Goal: Find specific page/section: Find specific page/section

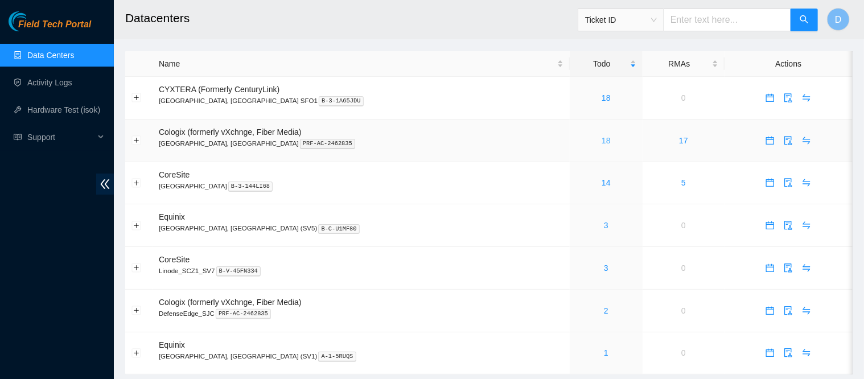
click at [601, 144] on link "18" at bounding box center [605, 140] width 9 height 9
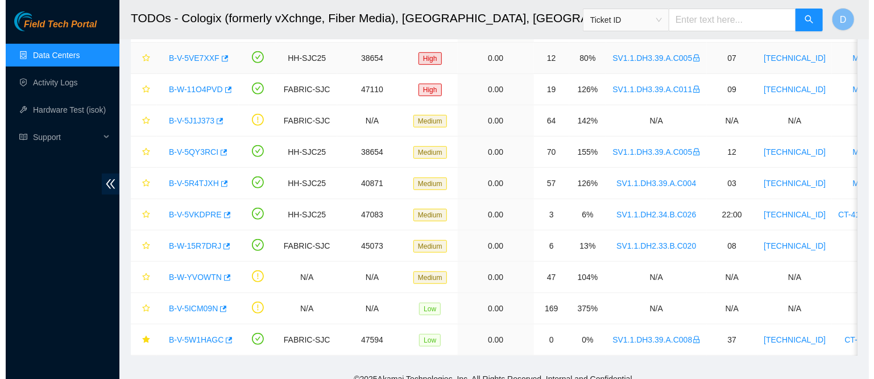
scroll to position [350, 0]
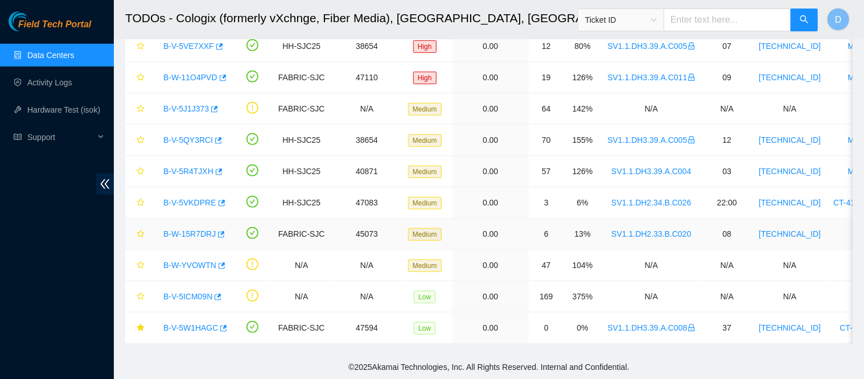
click at [196, 229] on link "B-W-15R7DRJ" at bounding box center [189, 233] width 52 height 9
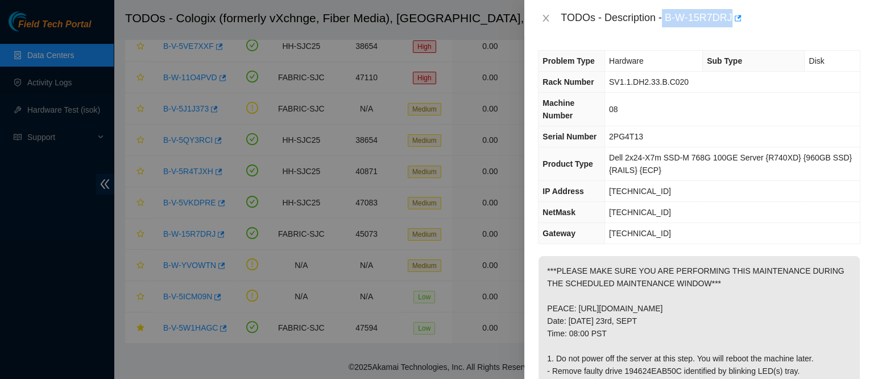
drag, startPoint x: 699, startPoint y: 13, endPoint x: 799, endPoint y: 18, distance: 100.8
click at [799, 18] on div "TODOs - Description - B-W-15R7DRJ" at bounding box center [711, 18] width 300 height 18
copy div "B-W-15R7DRJ"
click at [544, 17] on icon "close" at bounding box center [546, 18] width 9 height 9
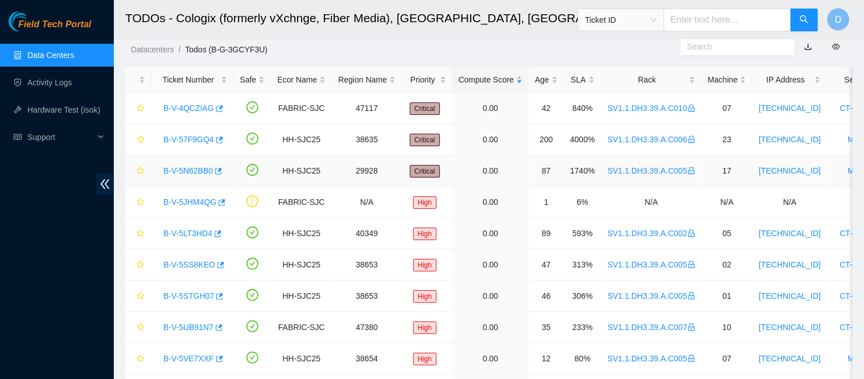
scroll to position [5, 0]
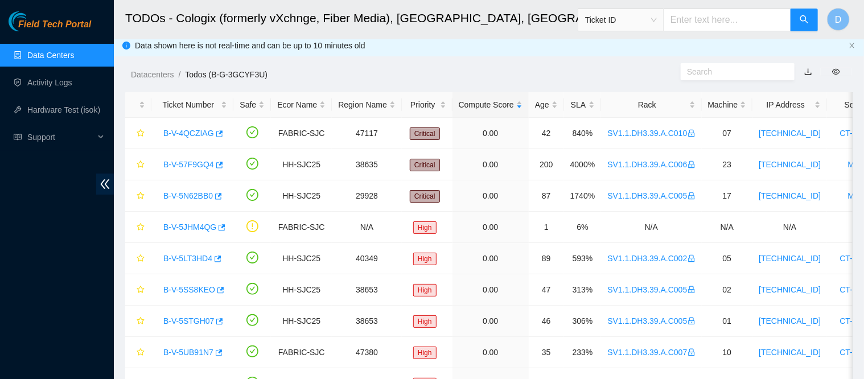
click at [74, 51] on link "Data Centers" at bounding box center [50, 55] width 47 height 9
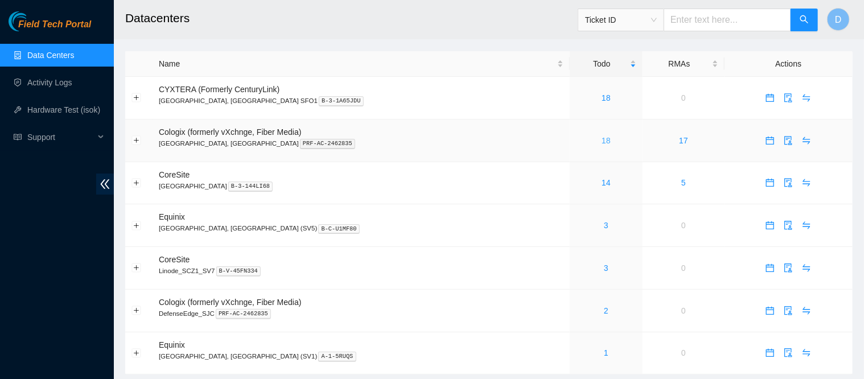
click at [601, 138] on link "18" at bounding box center [605, 140] width 9 height 9
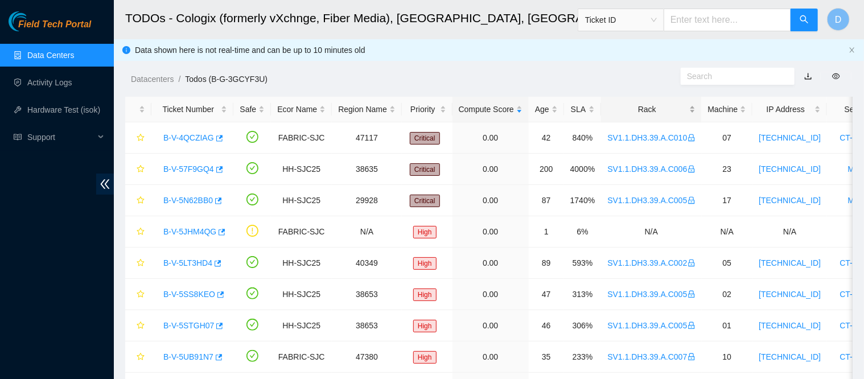
click at [644, 103] on div "Rack" at bounding box center [651, 109] width 88 height 13
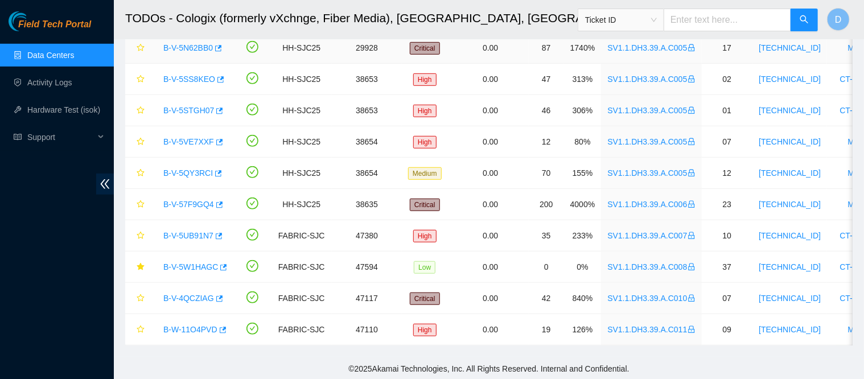
scroll to position [350, 0]
